Goal: Find specific page/section: Find specific page/section

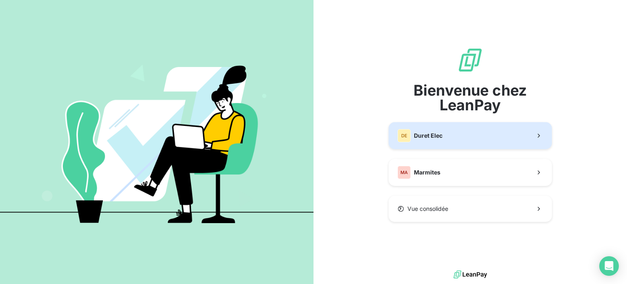
click at [509, 134] on button "[PERSON_NAME] Elec" at bounding box center [470, 135] width 163 height 27
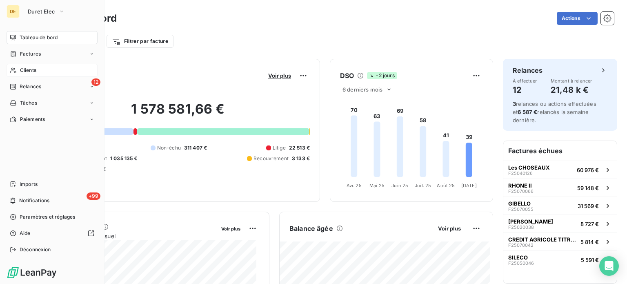
click at [33, 70] on span "Clients" at bounding box center [28, 70] width 16 height 7
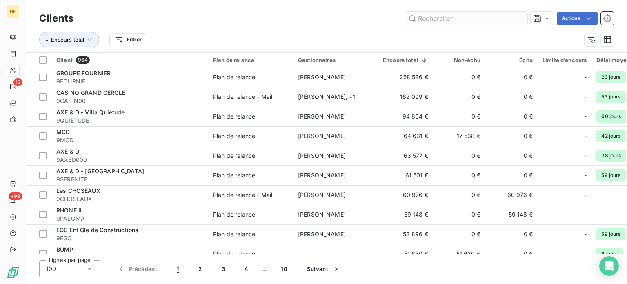
click at [448, 14] on input "text" at bounding box center [466, 18] width 123 height 13
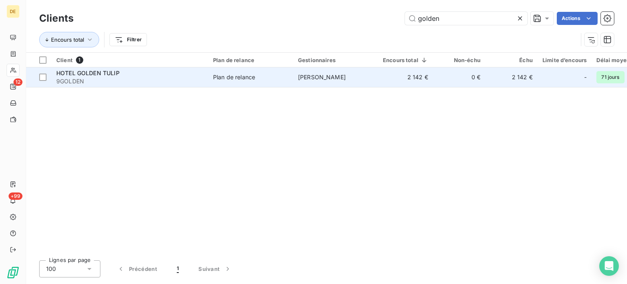
type input "golden"
click at [428, 77] on td "2 142 €" at bounding box center [405, 77] width 55 height 20
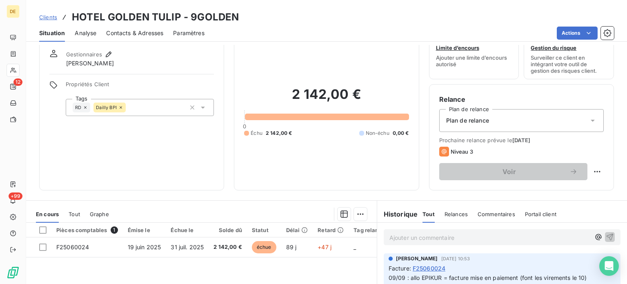
scroll to position [41, 0]
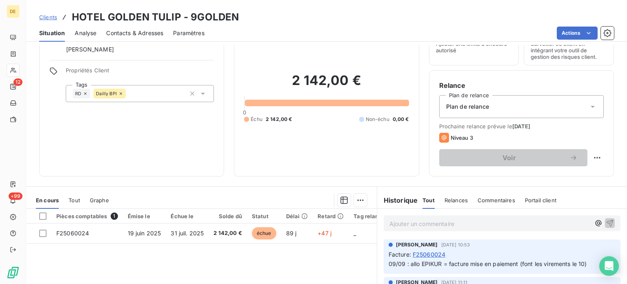
click at [75, 198] on span "Tout" at bounding box center [74, 200] width 11 height 7
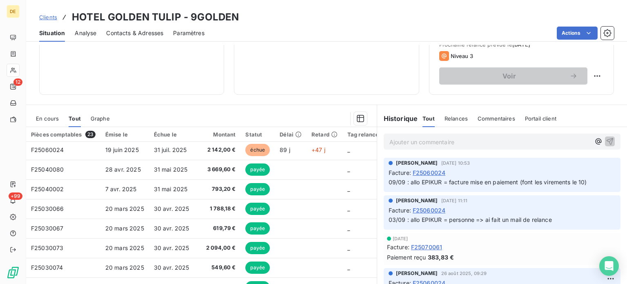
click at [466, 22] on div "Clients HOTEL GOLDEN TULIP - 9GOLDEN" at bounding box center [326, 17] width 601 height 15
drag, startPoint x: 46, startPoint y: 16, endPoint x: 69, endPoint y: 17, distance: 22.5
click at [46, 16] on span "Clients" at bounding box center [48, 17] width 18 height 7
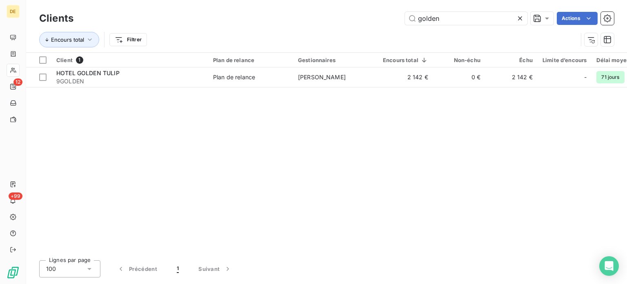
drag, startPoint x: 359, startPoint y: 22, endPoint x: 328, endPoint y: 21, distance: 30.6
click at [328, 21] on div "golden Actions" at bounding box center [348, 18] width 531 height 13
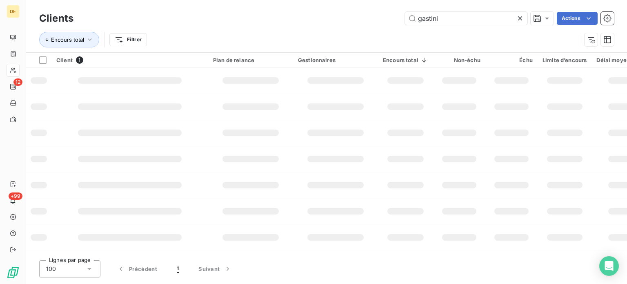
type input "gastini"
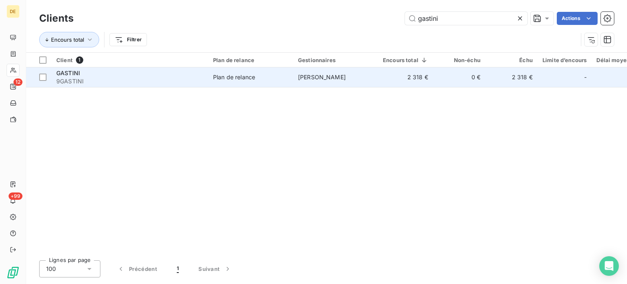
click at [327, 87] on td "[PERSON_NAME]" at bounding box center [335, 77] width 85 height 20
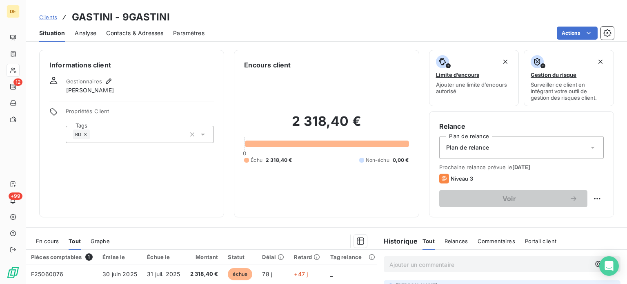
click at [49, 18] on span "Clients" at bounding box center [48, 17] width 18 height 7
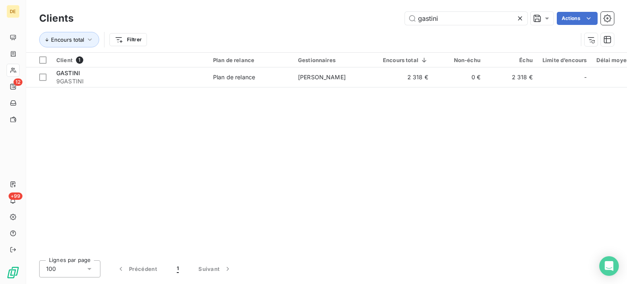
drag, startPoint x: 442, startPoint y: 19, endPoint x: 390, endPoint y: 17, distance: 52.3
click at [390, 17] on div "gastini Actions" at bounding box center [348, 18] width 531 height 13
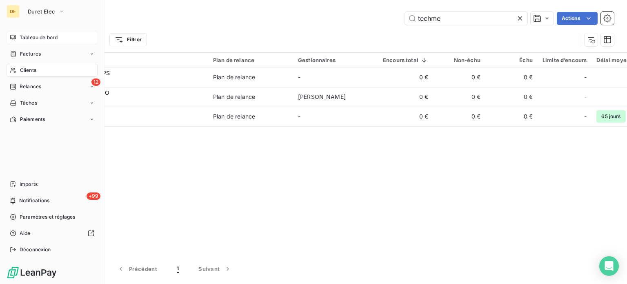
type input "techme"
click at [16, 37] on icon at bounding box center [13, 37] width 7 height 7
